Goal: Task Accomplishment & Management: Manage account settings

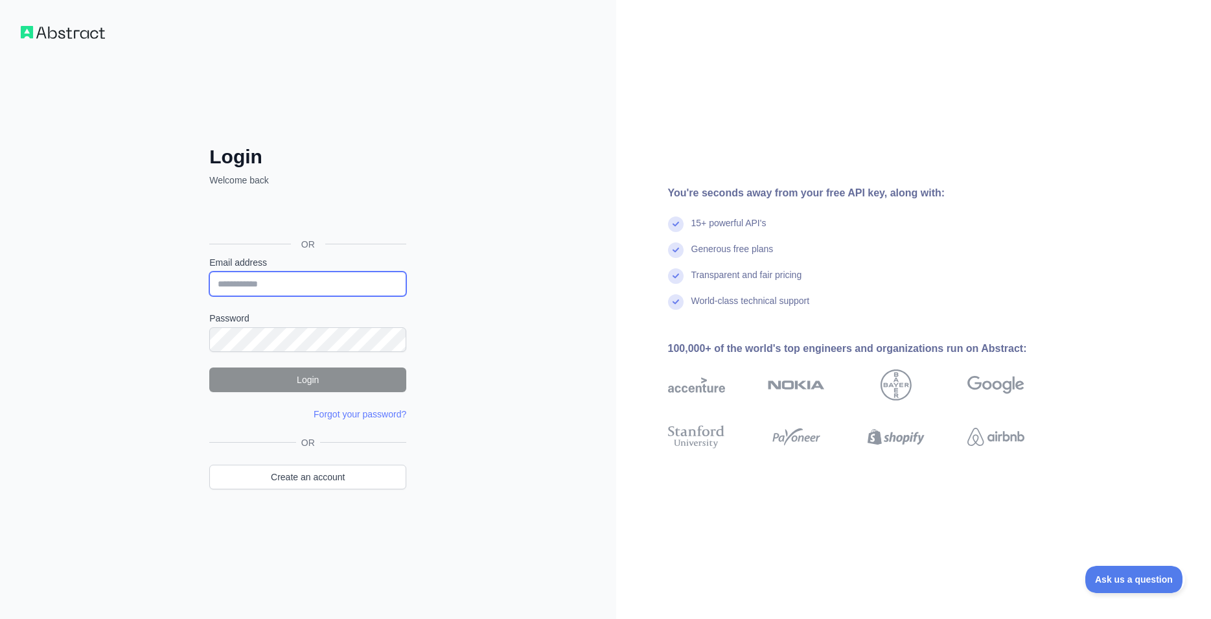
click at [323, 288] on input "Email address" at bounding box center [307, 284] width 197 height 25
type input "**********"
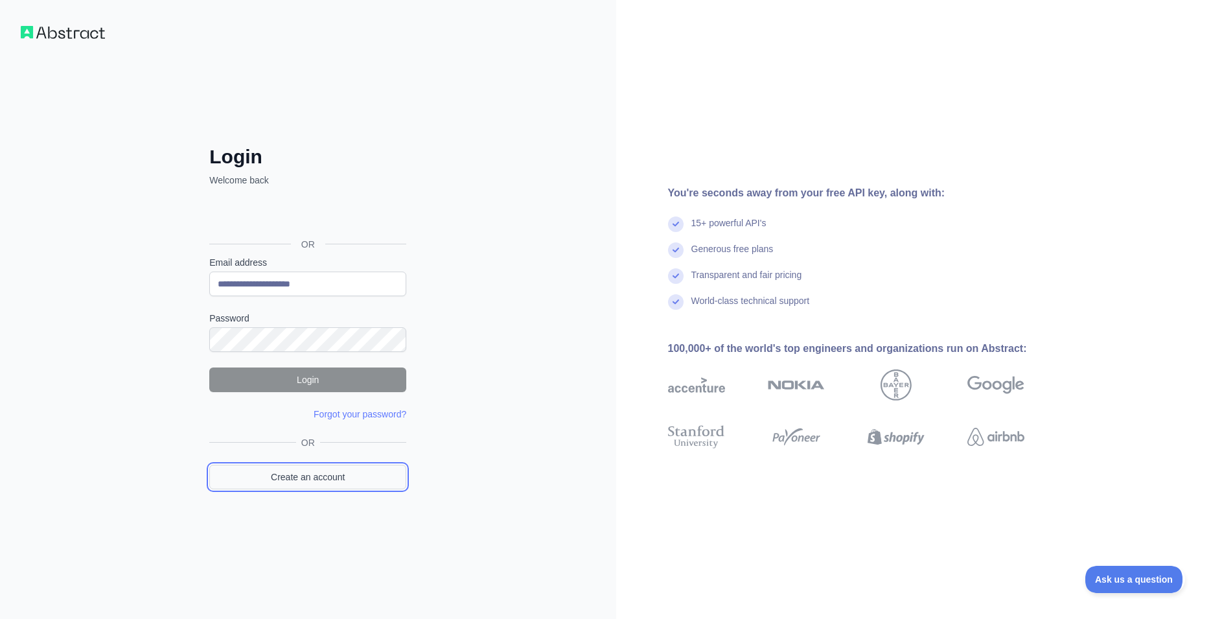
click at [327, 476] on link "Create an account" at bounding box center [307, 477] width 197 height 25
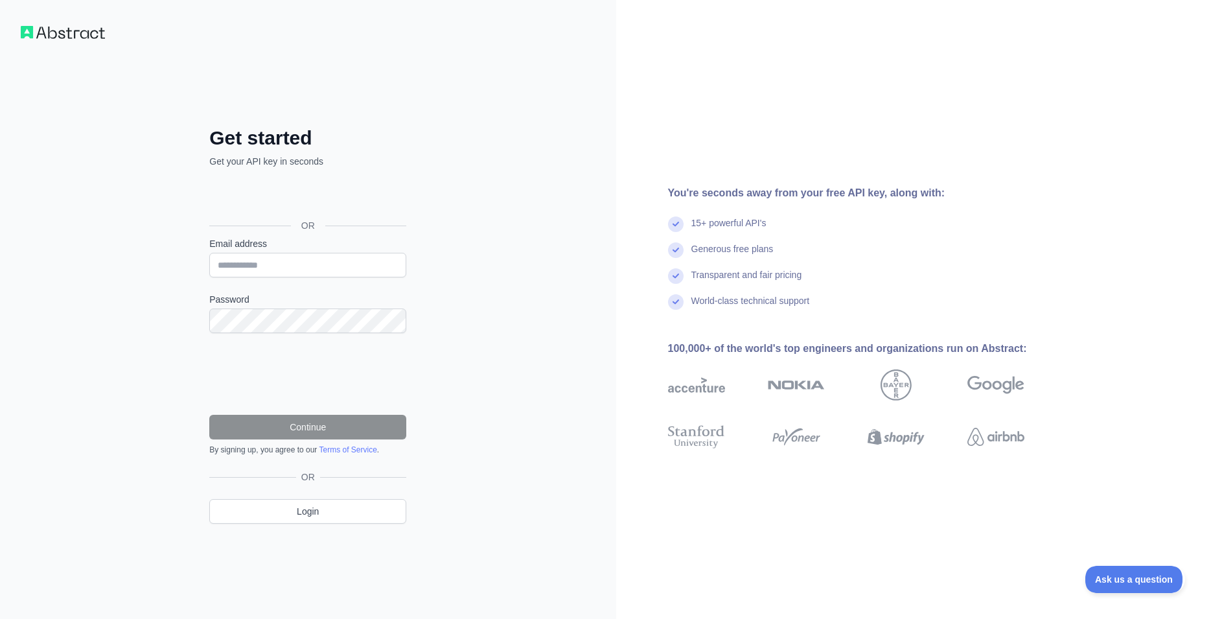
click at [303, 203] on div "Sign in with Google. Opens in new tab" at bounding box center [306, 196] width 194 height 29
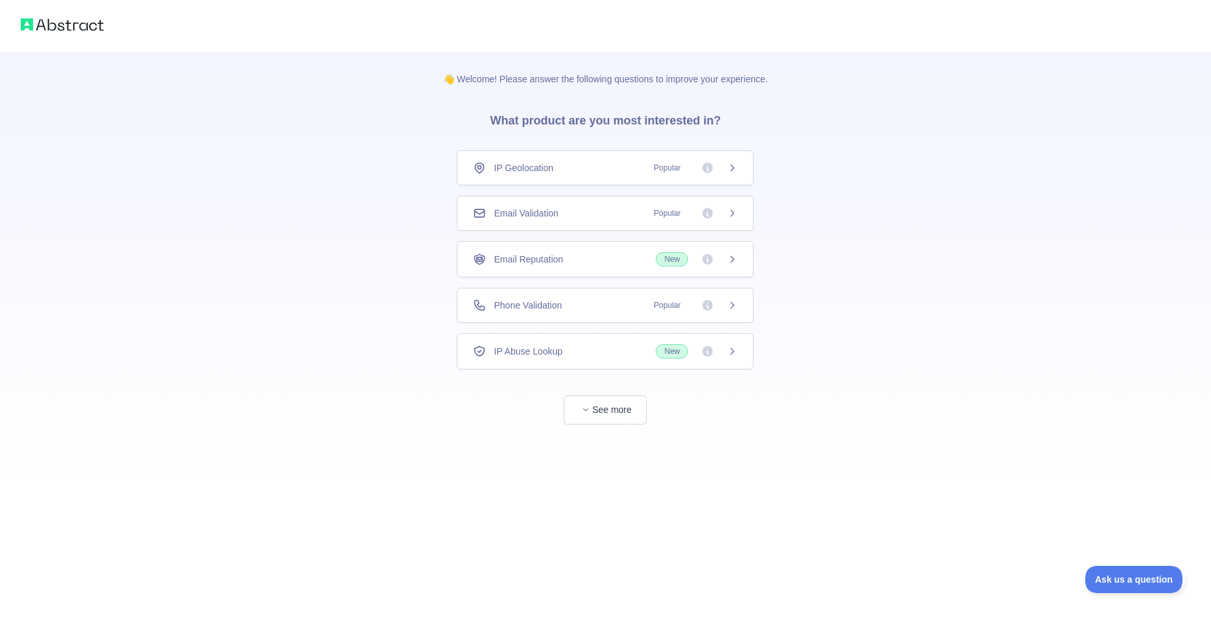
click at [540, 218] on span "Email Validation" at bounding box center [526, 213] width 64 height 13
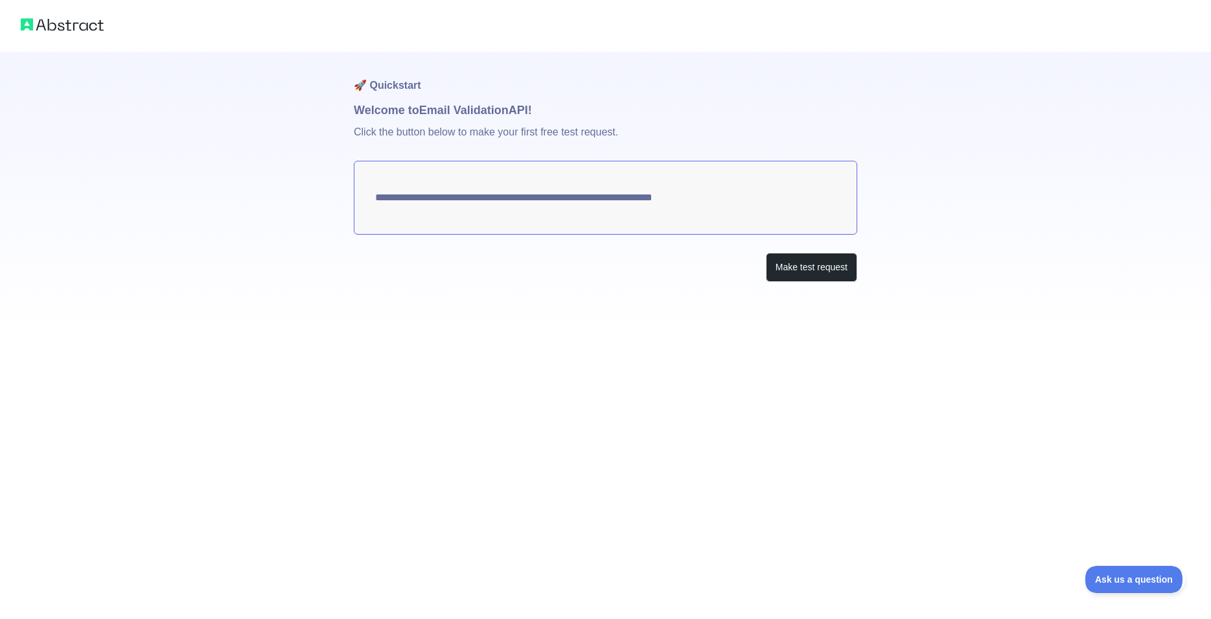
click at [67, 27] on img at bounding box center [62, 25] width 83 height 18
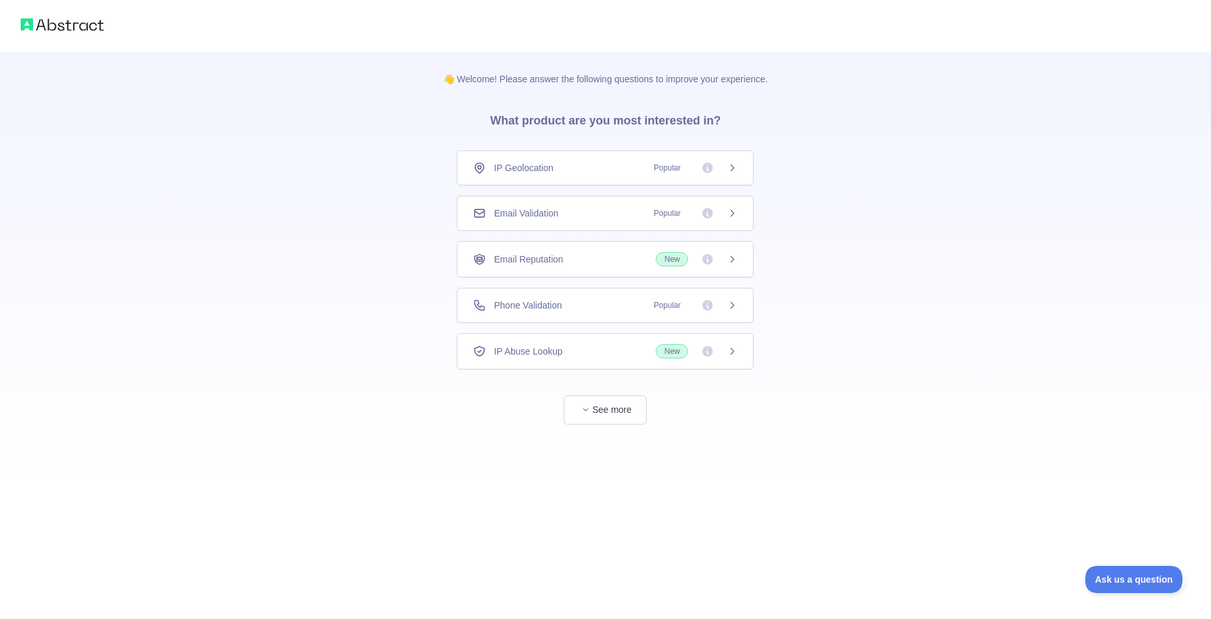
click at [82, 24] on img at bounding box center [62, 25] width 83 height 18
click at [82, 25] on img at bounding box center [62, 25] width 83 height 18
click at [605, 404] on button "See more" at bounding box center [605, 409] width 83 height 29
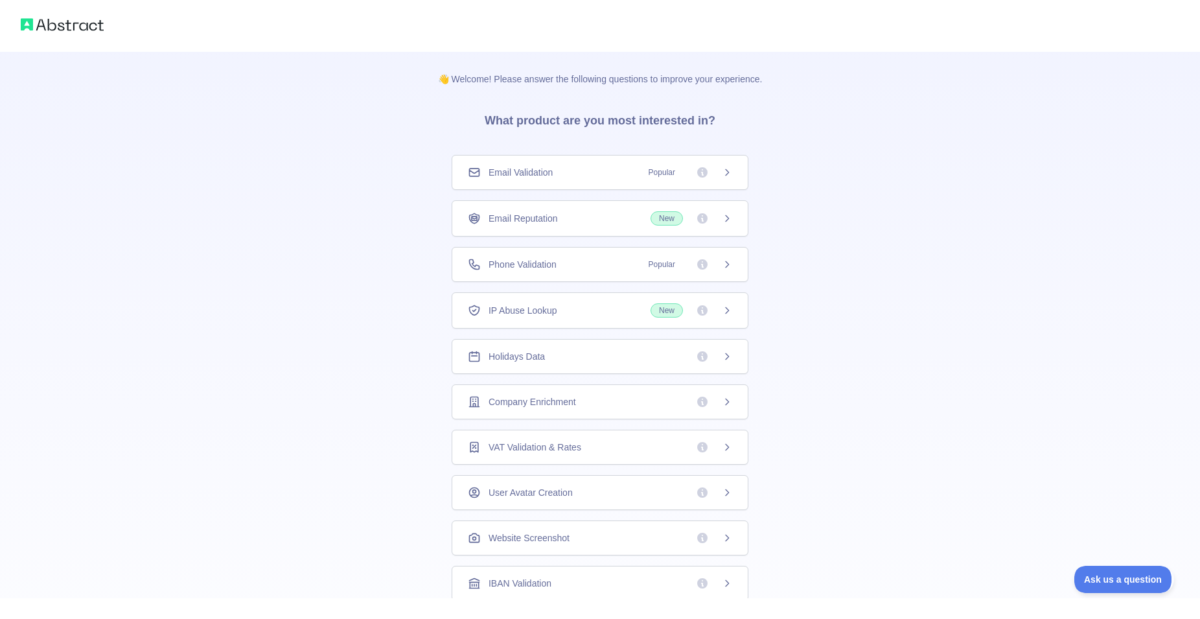
scroll to position [62, 0]
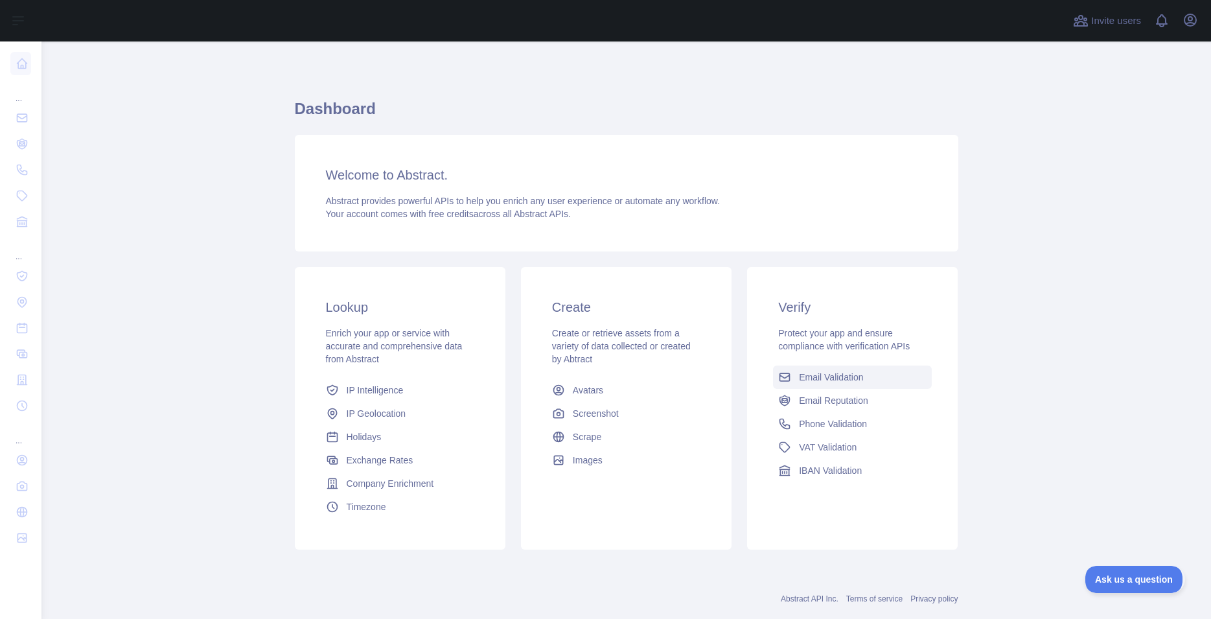
click at [823, 380] on span "Email Validation" at bounding box center [831, 377] width 64 height 13
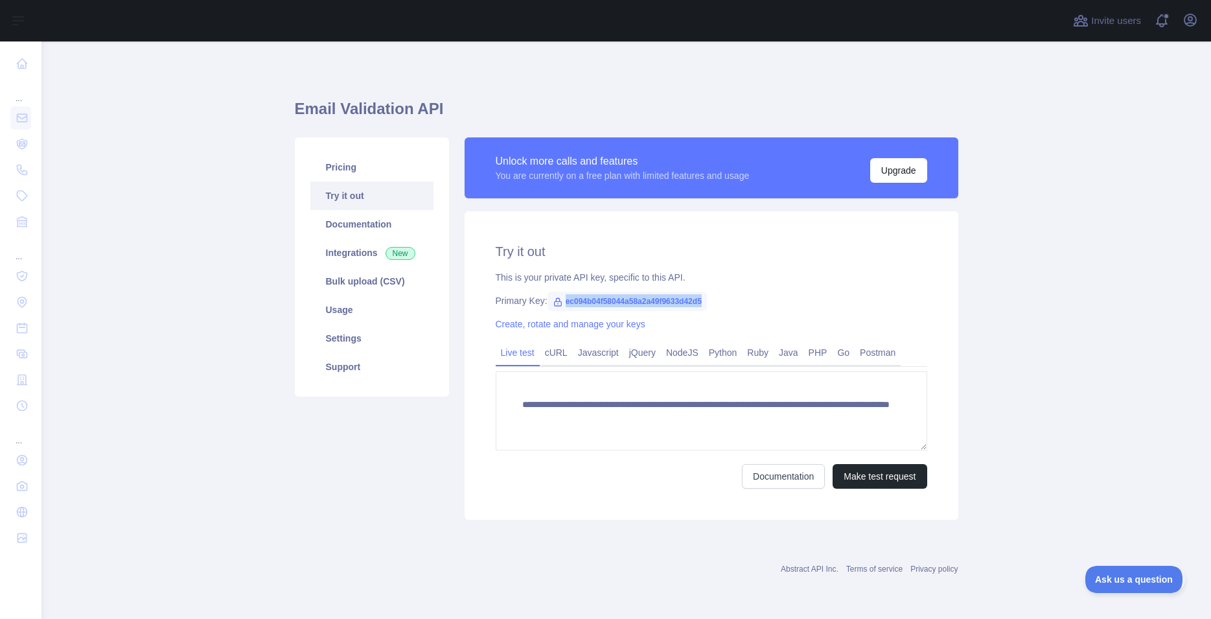
drag, startPoint x: 707, startPoint y: 304, endPoint x: 564, endPoint y: 304, distance: 143.2
click at [564, 304] on span "ec094b04f58044a58a2a49f9633d42d5" at bounding box center [627, 301] width 159 height 19
copy span "ec094b04f58044a58a2a49f9633d42d5"
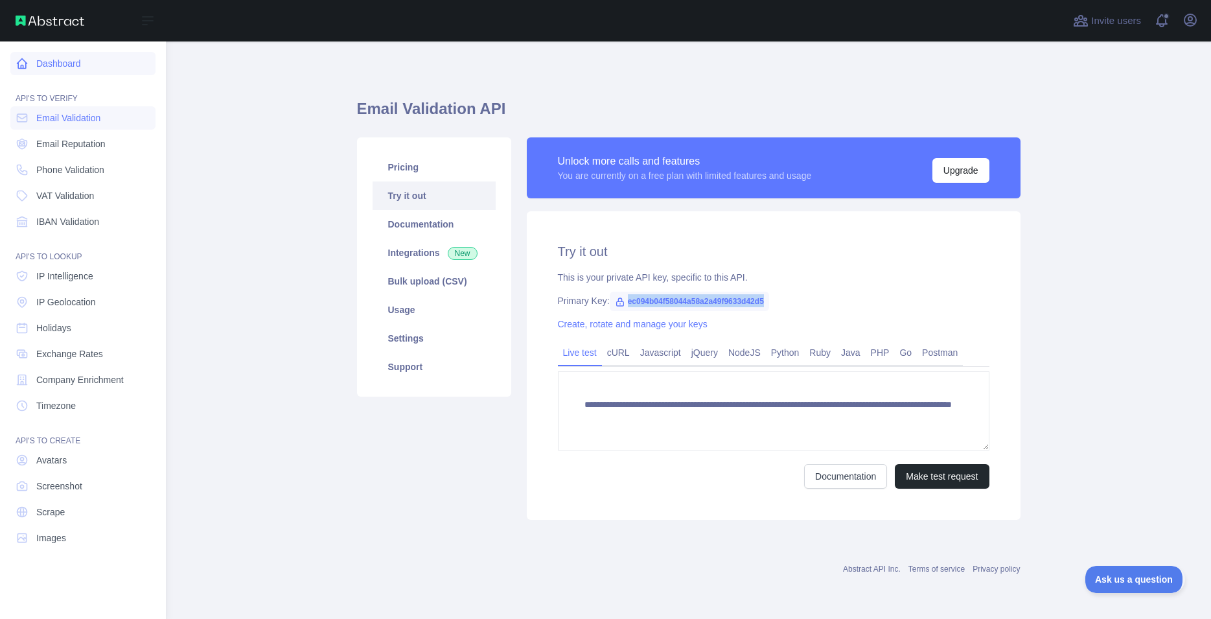
click at [40, 62] on link "Dashboard" at bounding box center [82, 63] width 145 height 23
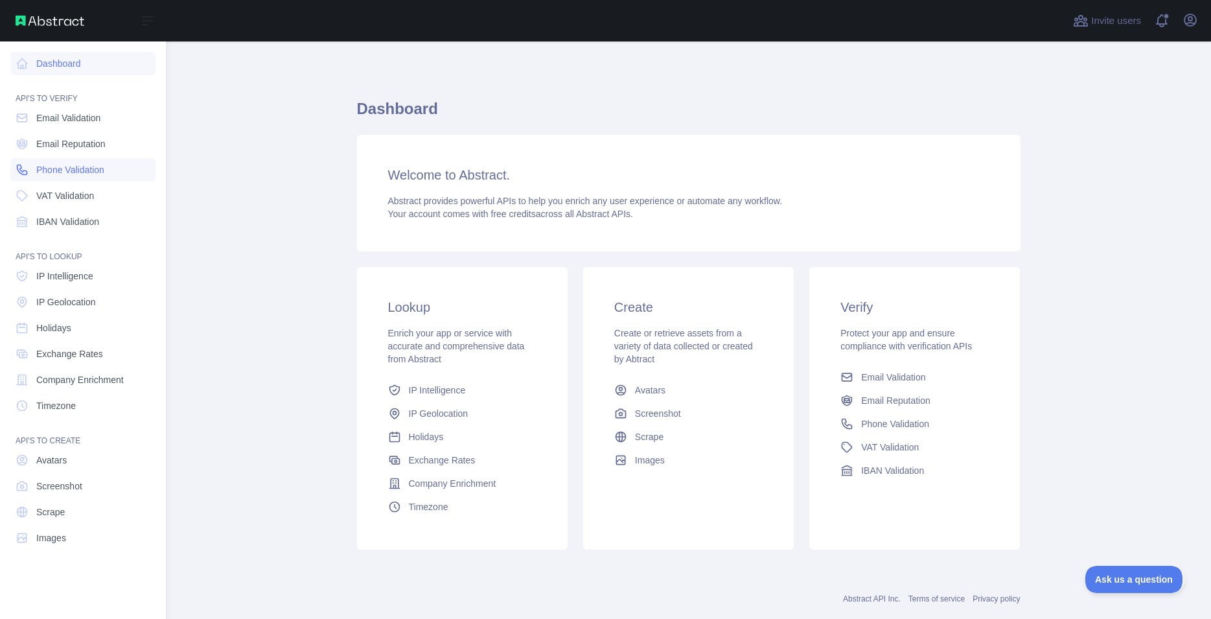
click at [88, 170] on span "Phone Validation" at bounding box center [70, 169] width 68 height 13
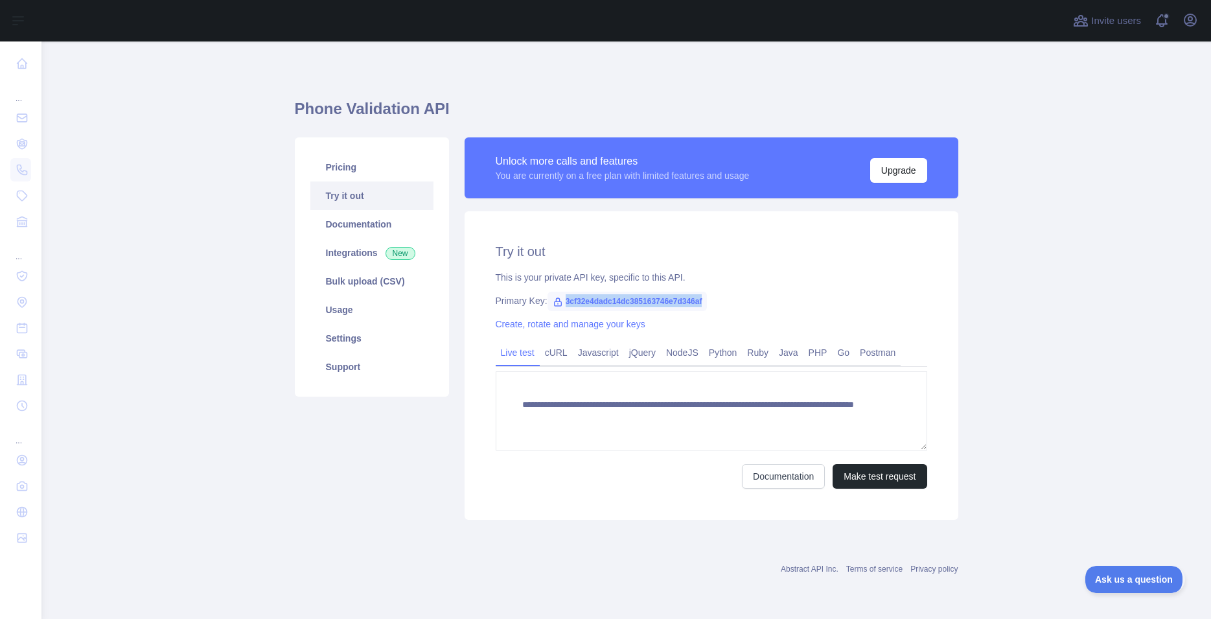
drag, startPoint x: 710, startPoint y: 296, endPoint x: 559, endPoint y: 294, distance: 151.0
click at [559, 294] on div "Primary Key: 3cf32e4dadc14dc385163746e7d346af" at bounding box center [712, 300] width 432 height 13
copy span "3cf32e4dadc14dc385163746e7d346af"
click at [1190, 22] on icon "button" at bounding box center [1191, 20] width 12 height 12
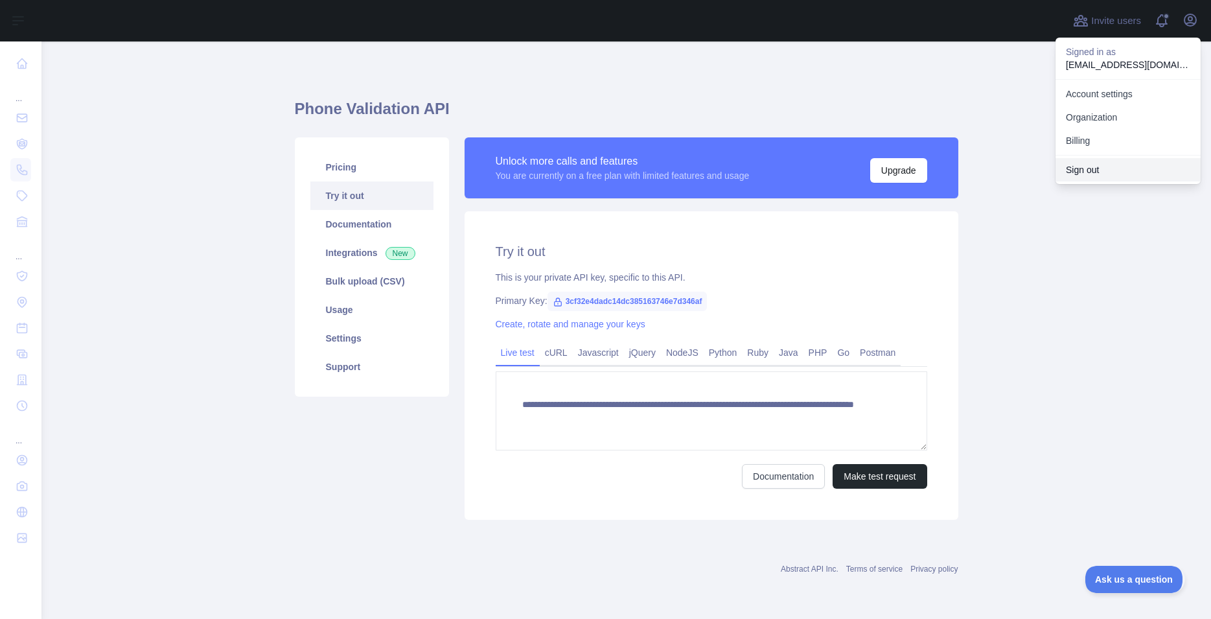
click at [1093, 167] on button "Sign out" at bounding box center [1128, 169] width 145 height 23
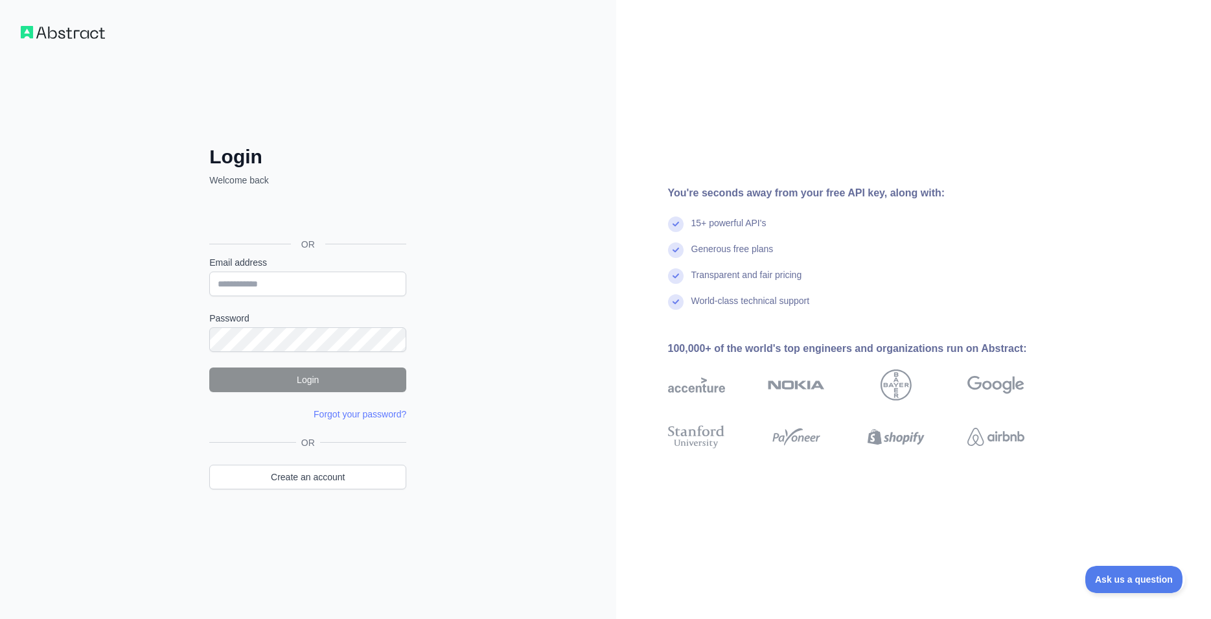
click at [317, 218] on div "Sign in with Google. Opens in new tab" at bounding box center [306, 215] width 194 height 29
click at [318, 474] on link "Create an account" at bounding box center [307, 477] width 197 height 25
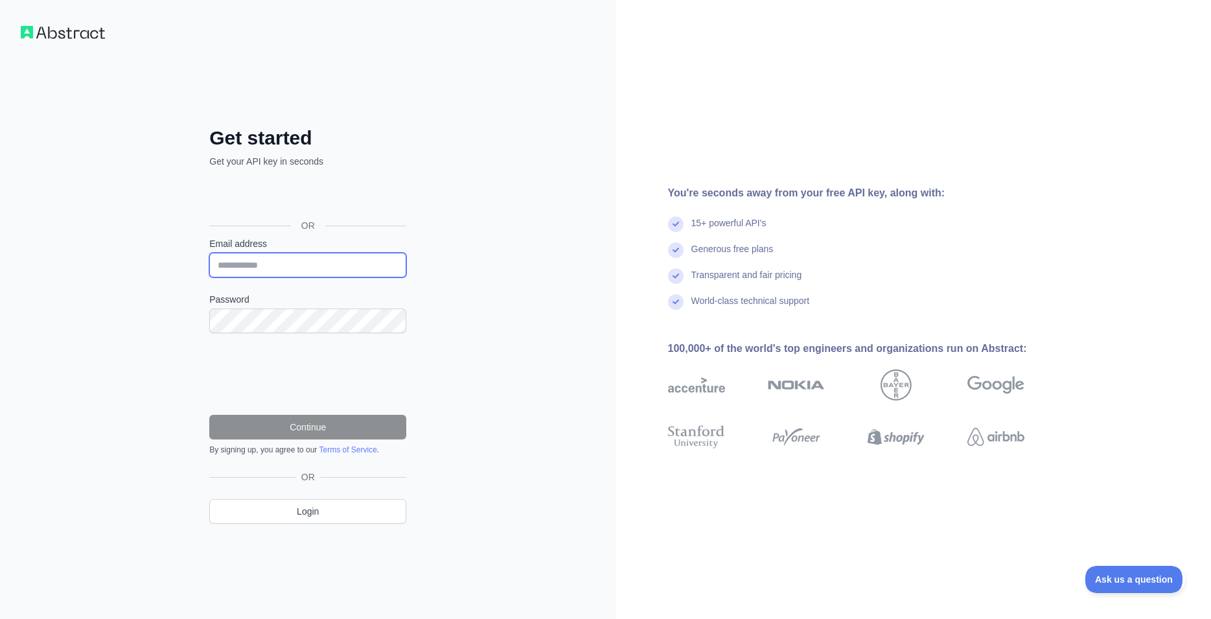
click at [301, 262] on input "Email address" at bounding box center [307, 265] width 197 height 25
click at [72, 34] on img at bounding box center [63, 32] width 84 height 13
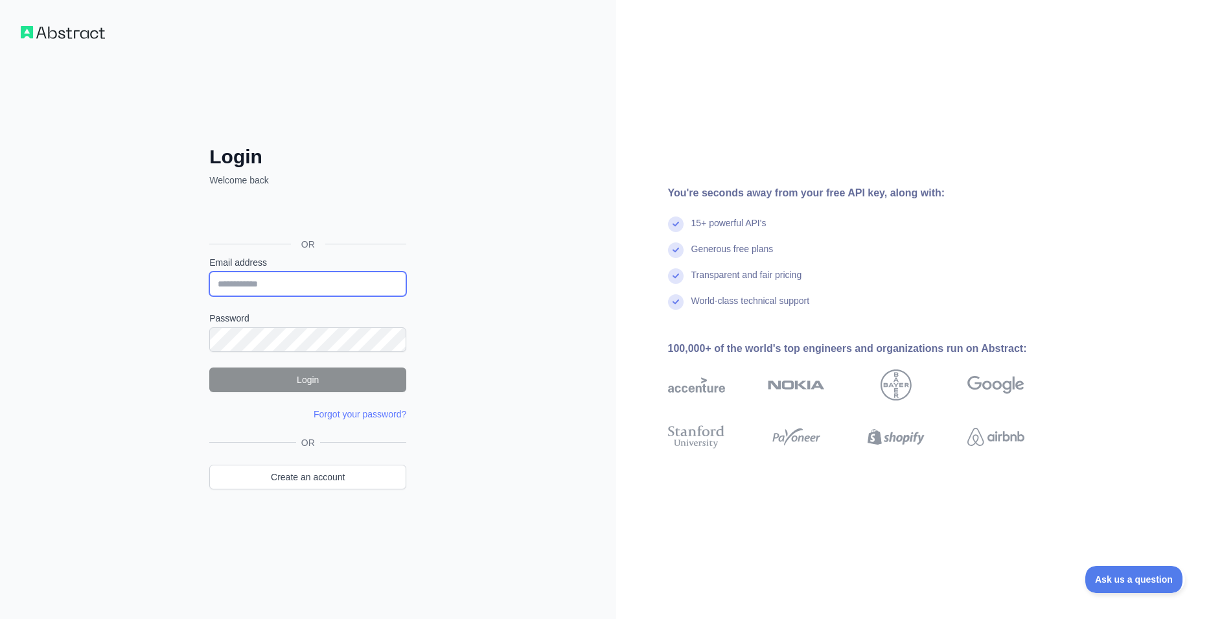
click at [279, 282] on input "Email address" at bounding box center [307, 284] width 197 height 25
type input "**********"
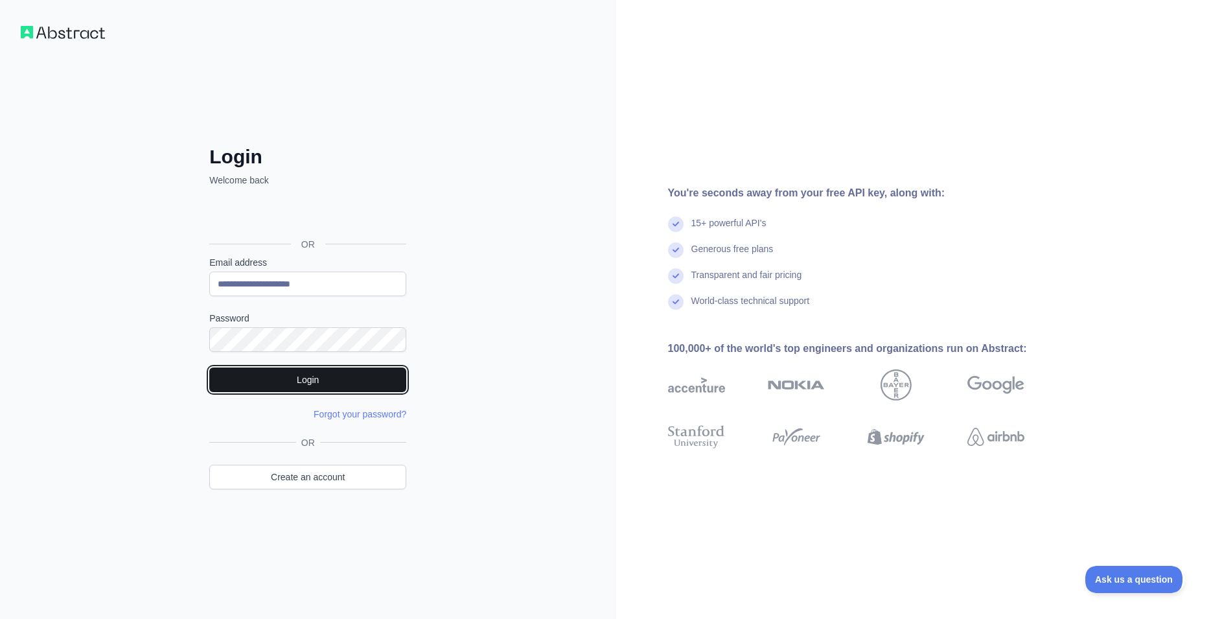
click at [320, 382] on button "Login" at bounding box center [307, 379] width 197 height 25
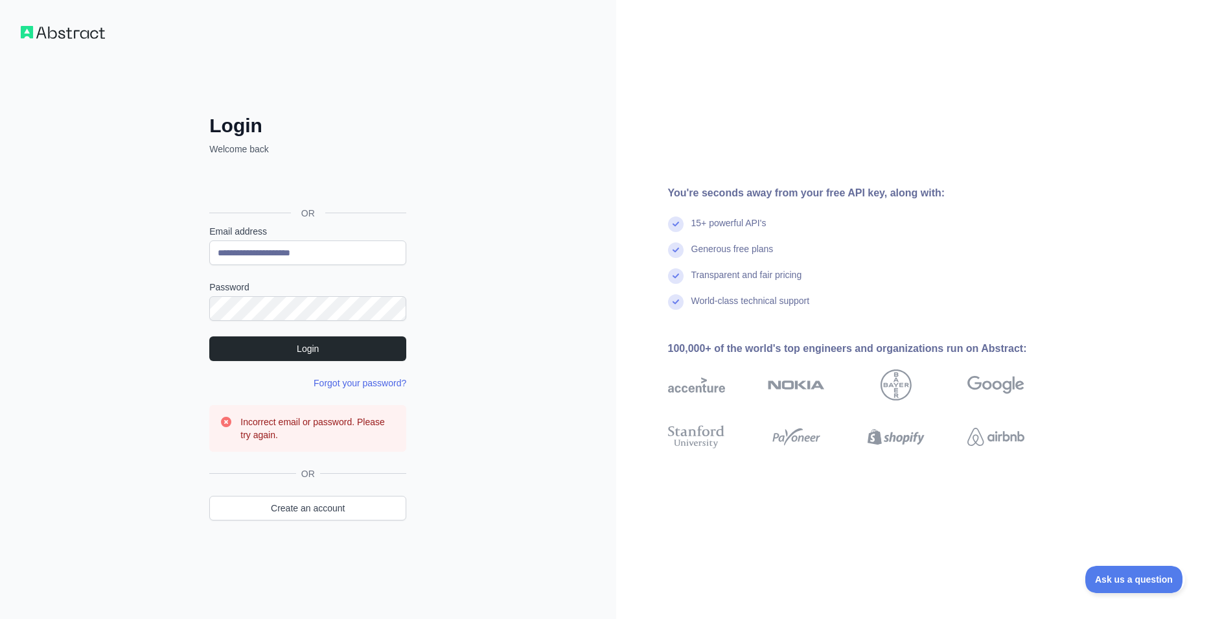
click at [347, 384] on link "Forgot your password?" at bounding box center [360, 383] width 93 height 10
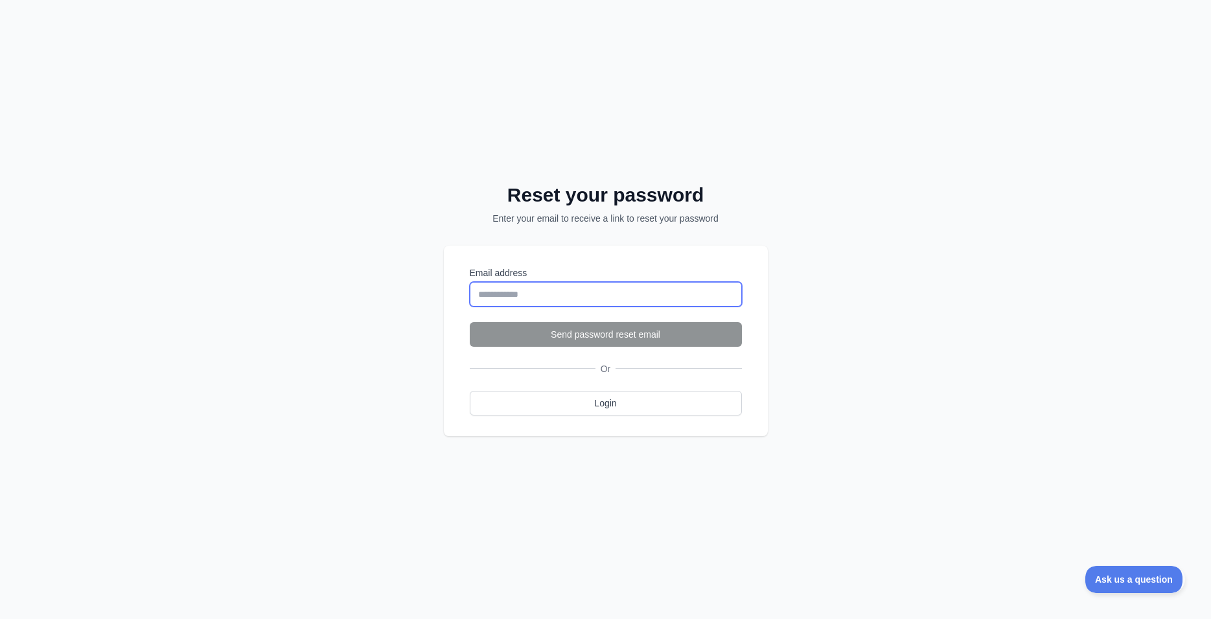
click at [494, 290] on input "Email address" at bounding box center [606, 294] width 272 height 25
type input "*"
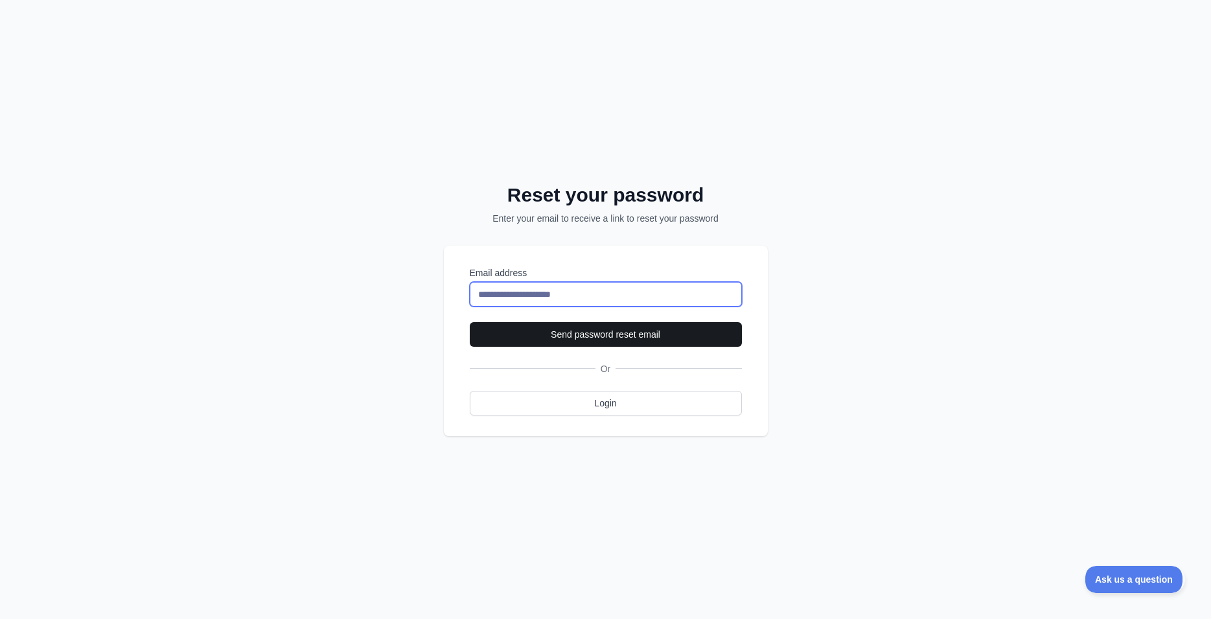
type input "**********"
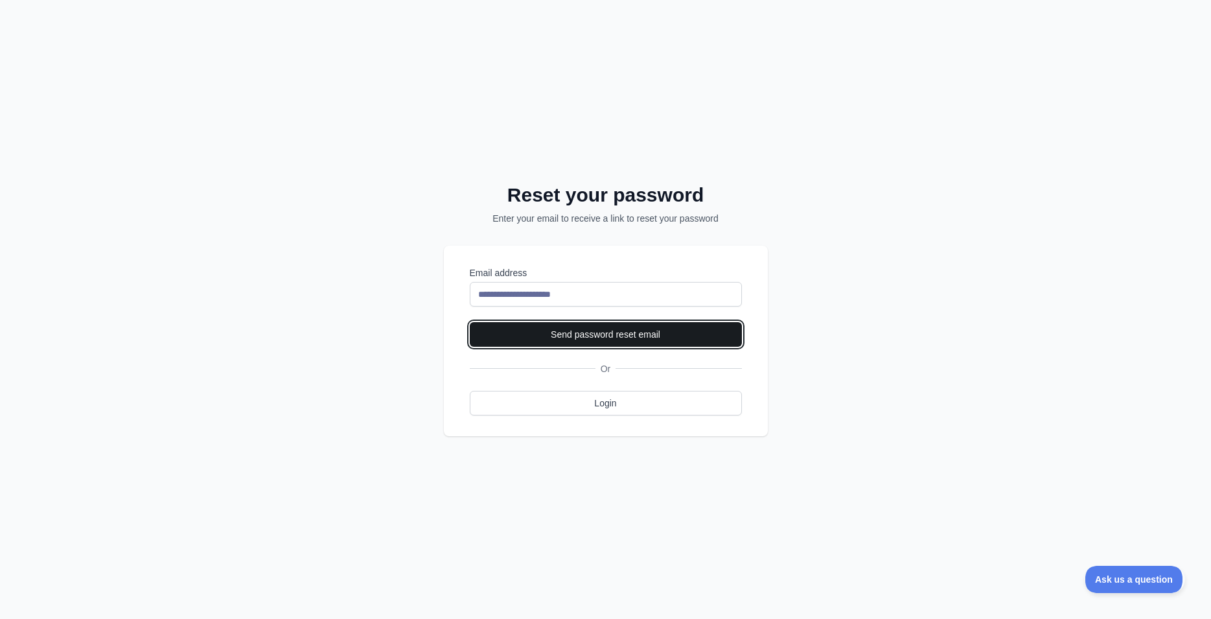
click at [534, 338] on button "Send password reset email" at bounding box center [606, 334] width 272 height 25
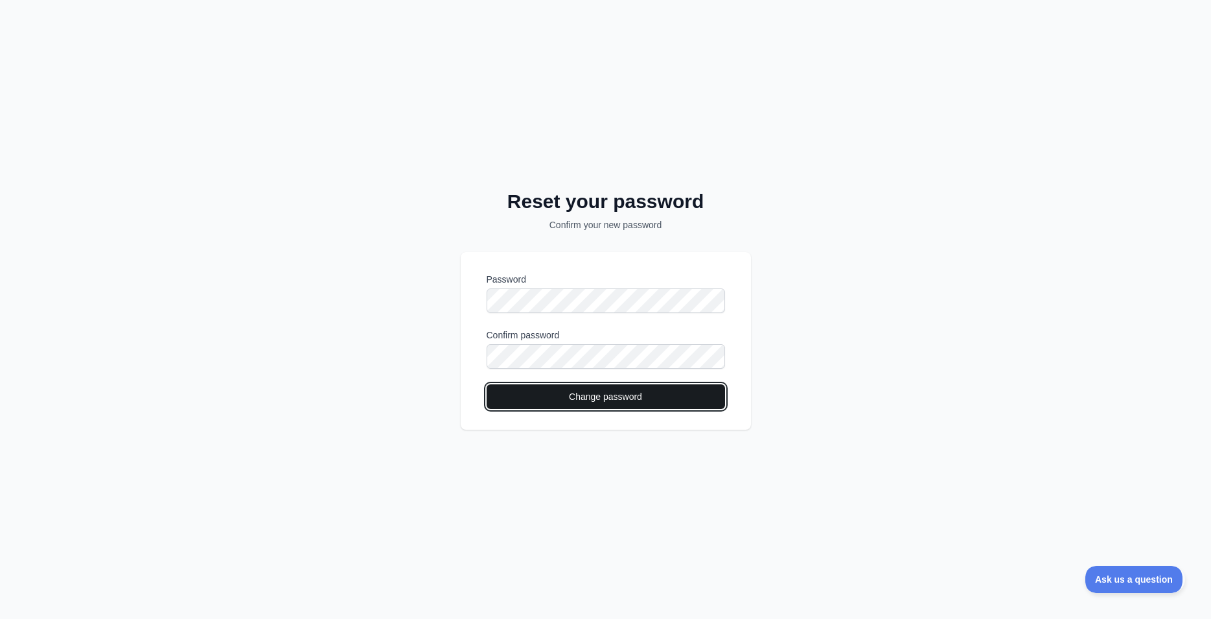
click at [607, 395] on button "Change password" at bounding box center [606, 396] width 238 height 25
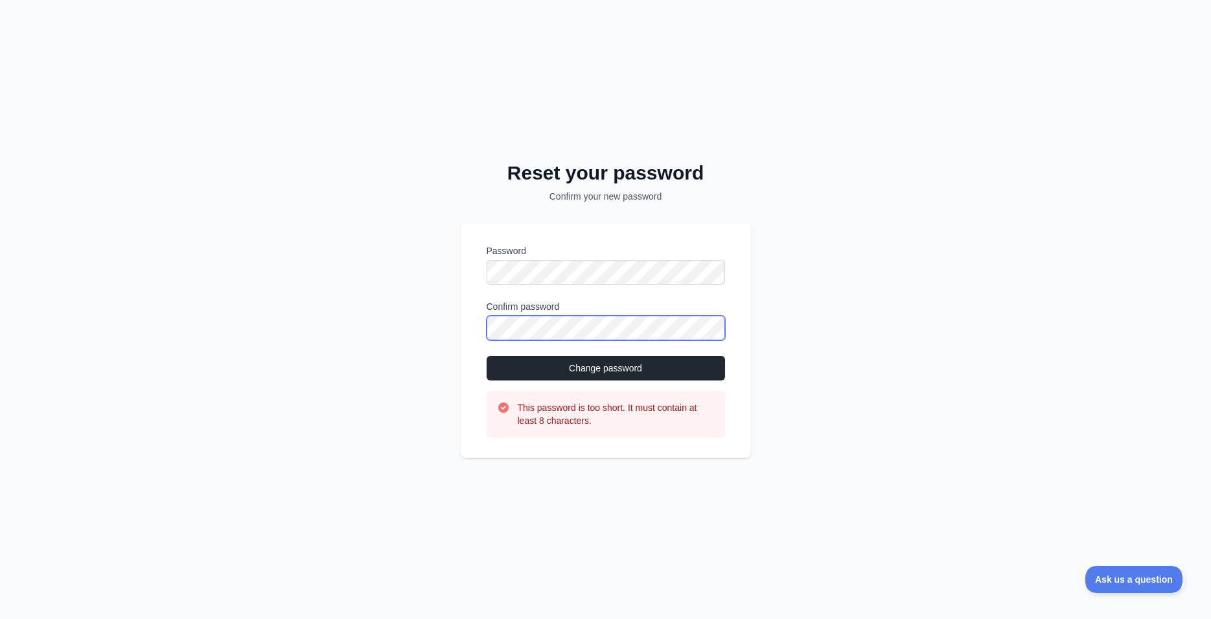
click at [487, 356] on button "Change password" at bounding box center [606, 368] width 238 height 25
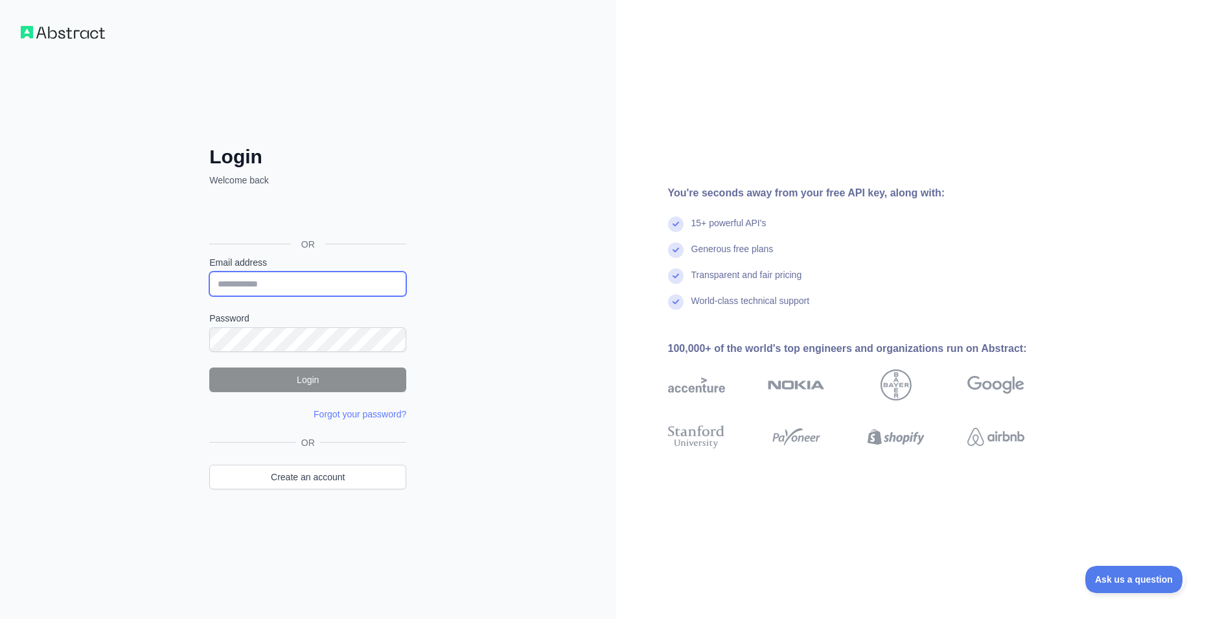
click at [303, 286] on input "Email address" at bounding box center [307, 284] width 197 height 25
type input "**********"
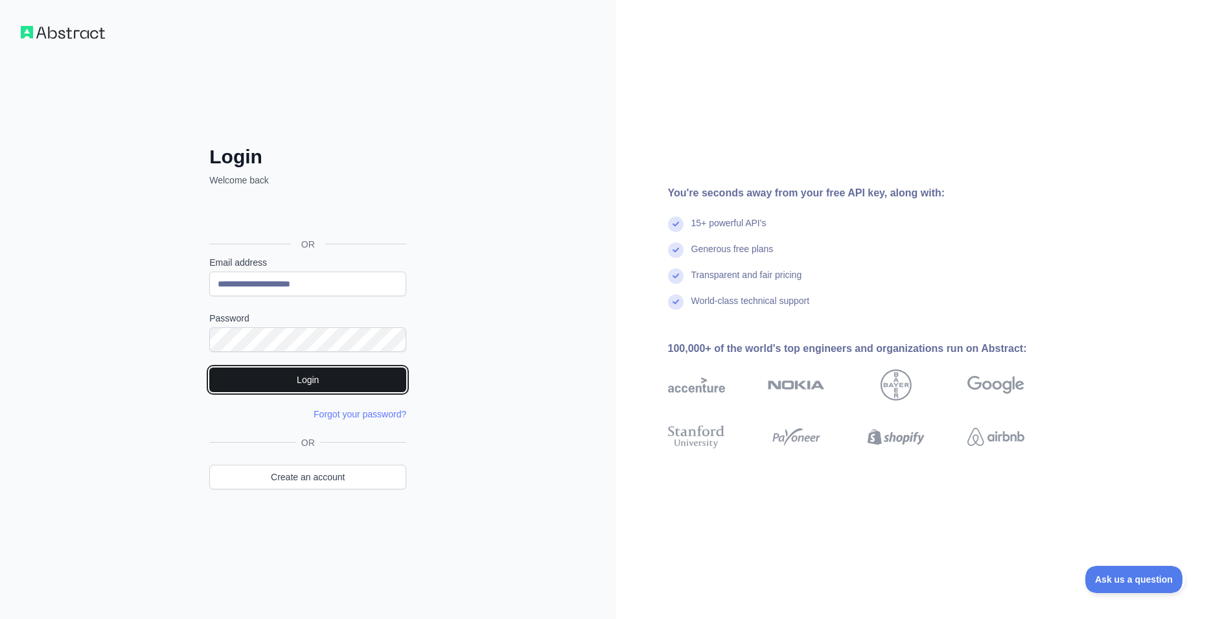
click at [281, 384] on button "Login" at bounding box center [307, 379] width 197 height 25
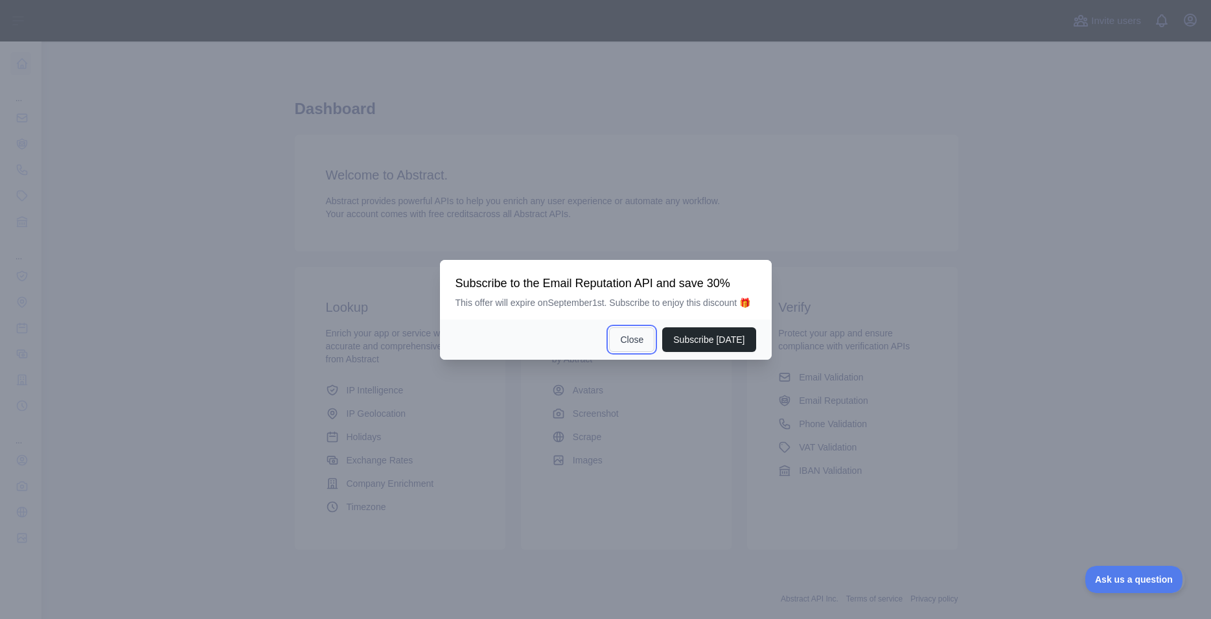
click at [652, 342] on button "Close" at bounding box center [631, 339] width 45 height 25
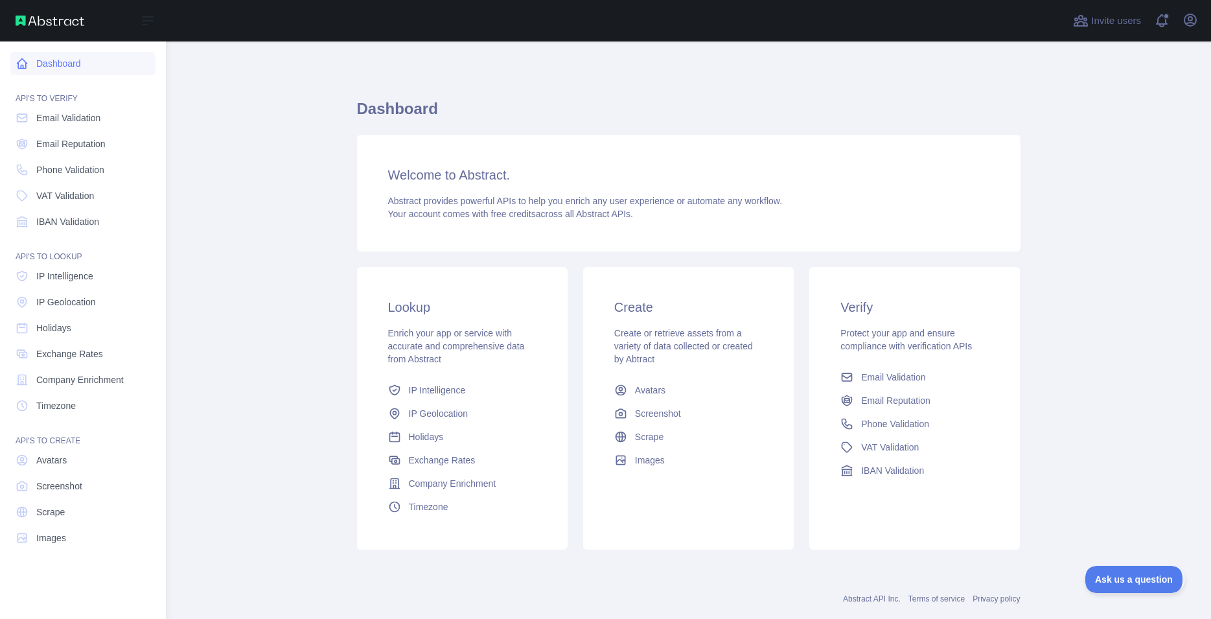
click at [22, 62] on icon at bounding box center [22, 63] width 13 height 13
click at [27, 71] on link "Dashboard" at bounding box center [82, 63] width 145 height 23
click at [62, 115] on span "Email Validation" at bounding box center [68, 117] width 64 height 13
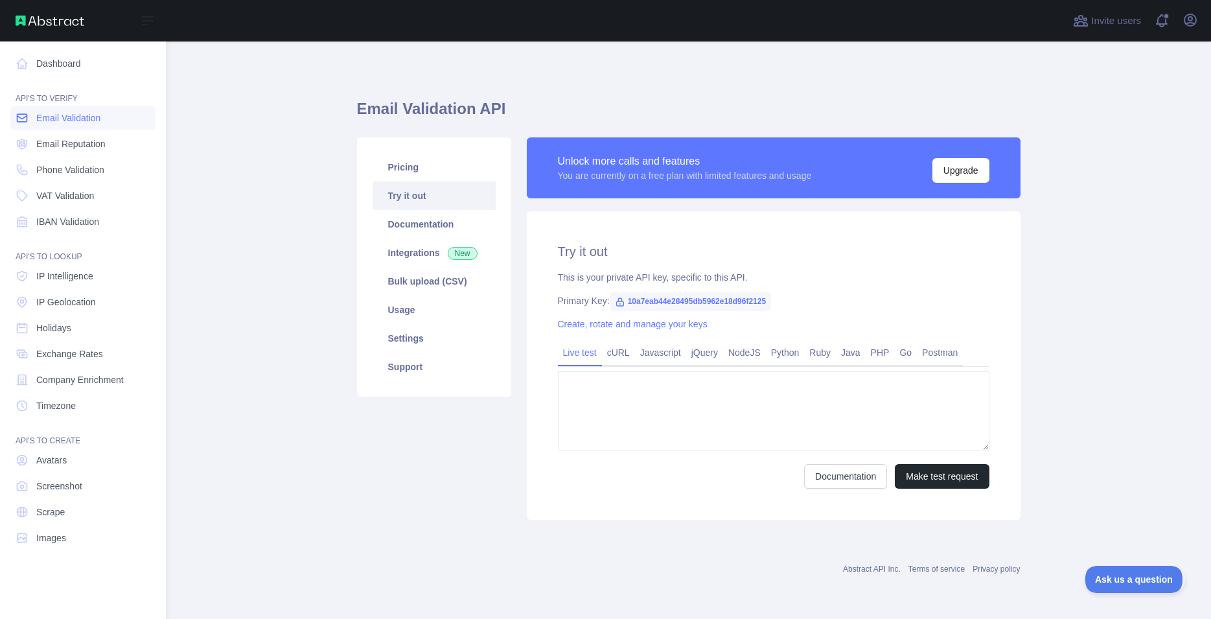
type textarea "**********"
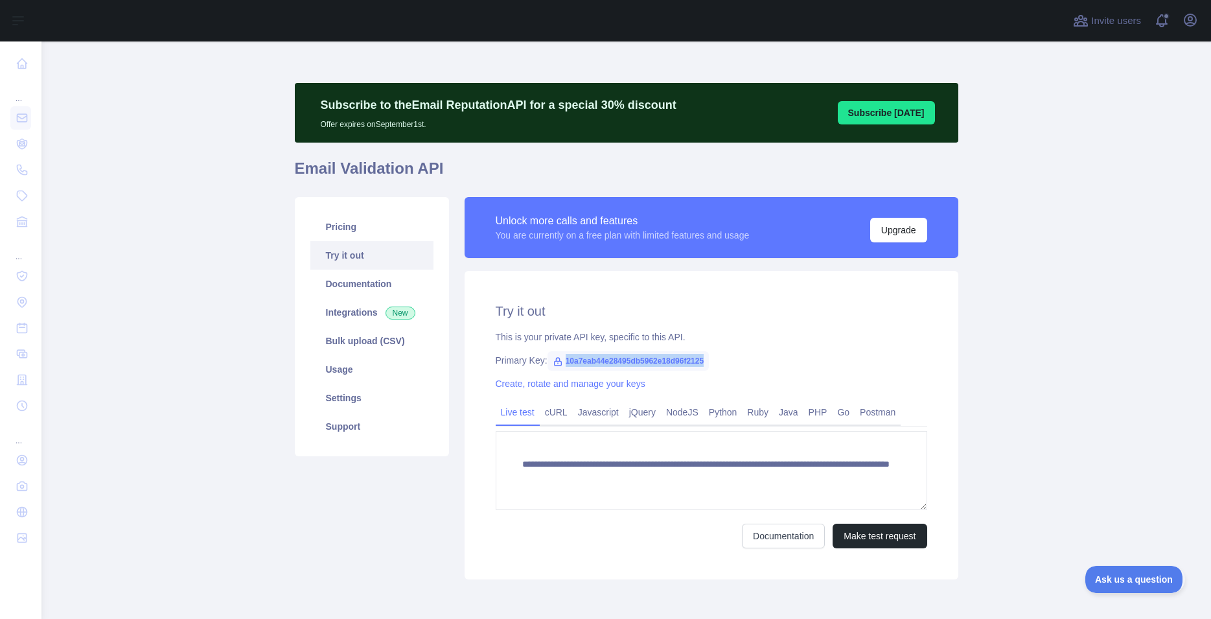
drag, startPoint x: 703, startPoint y: 364, endPoint x: 559, endPoint y: 360, distance: 144.6
click at [559, 360] on span "10a7eab44e28495db5962e18d96f2125" at bounding box center [629, 360] width 162 height 19
copy span "10a7eab44e28495db5962e18d96f2125"
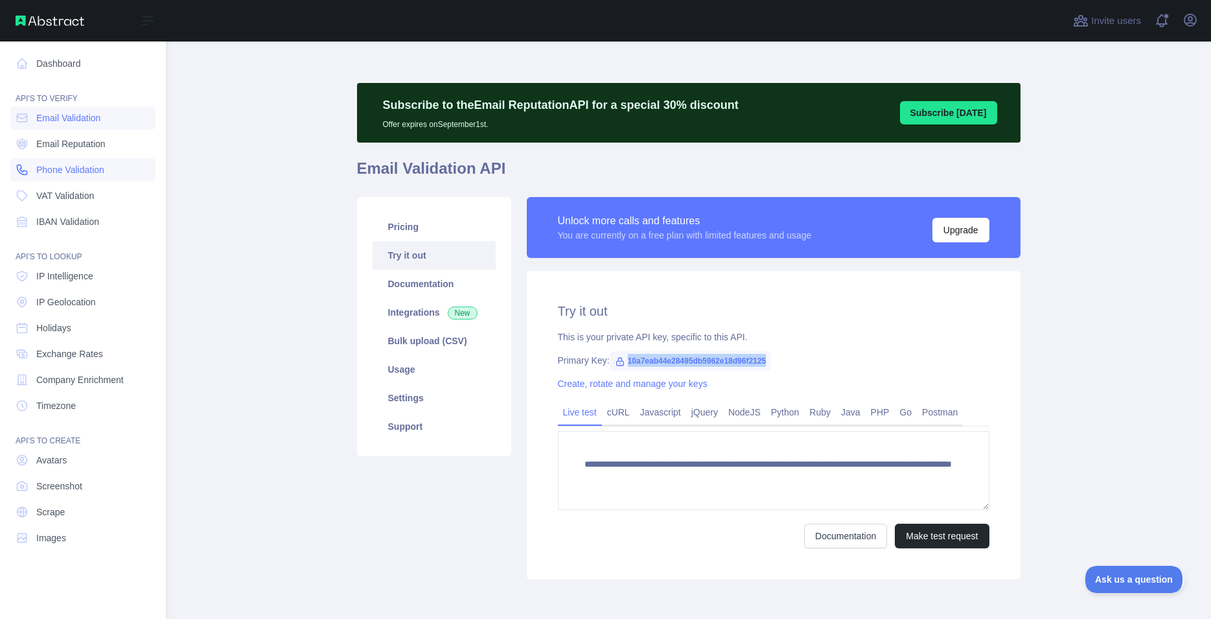
click at [61, 169] on span "Phone Validation" at bounding box center [70, 169] width 68 height 13
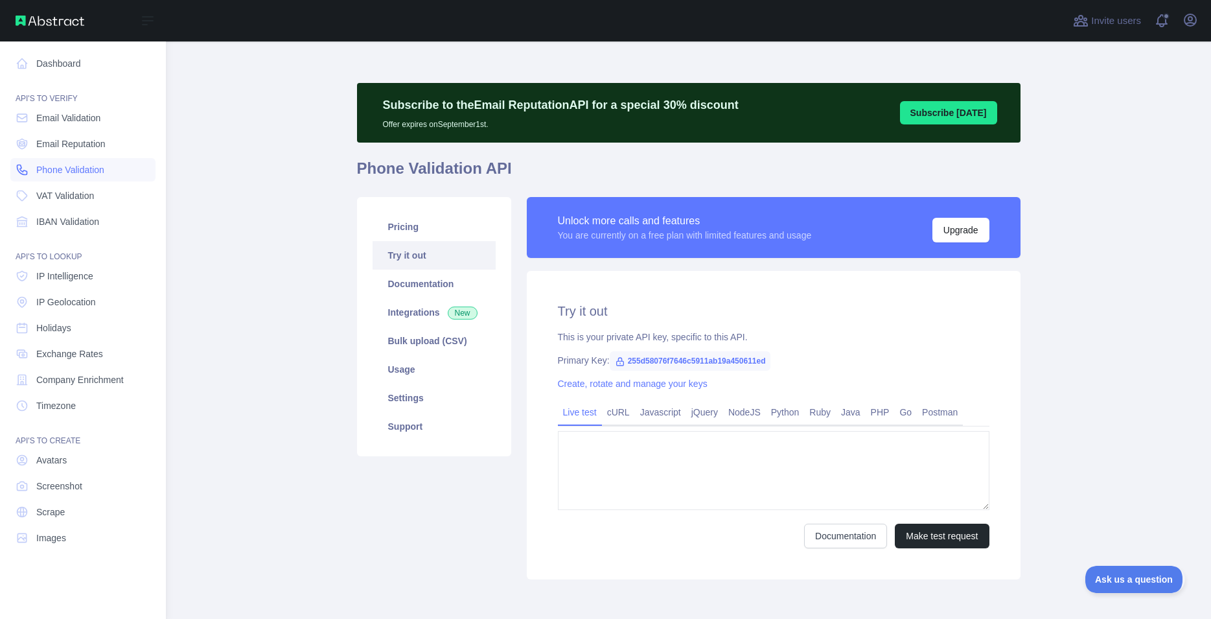
type textarea "**********"
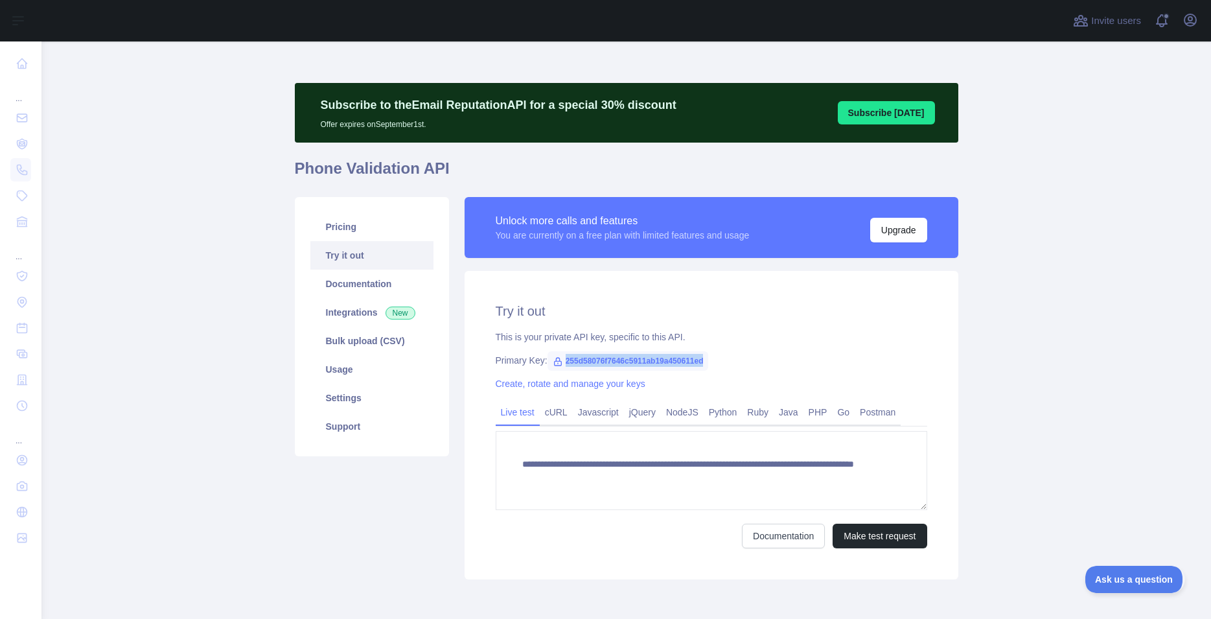
drag, startPoint x: 706, startPoint y: 360, endPoint x: 557, endPoint y: 361, distance: 149.1
click at [557, 361] on div "Primary Key: 255d58076f7646c5911ab19a450611ed" at bounding box center [712, 360] width 432 height 13
copy span "255d58076f7646c5911ab19a450611ed"
